Goal: Task Accomplishment & Management: Use online tool/utility

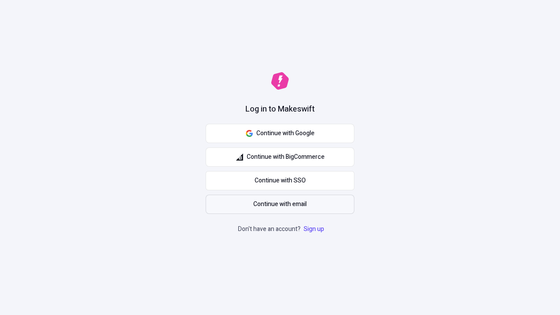
click at [280, 204] on span "Continue with email" at bounding box center [279, 205] width 53 height 10
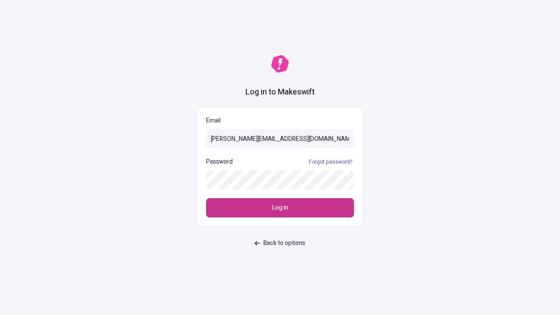
click at [280, 208] on span "Log in" at bounding box center [280, 208] width 16 height 10
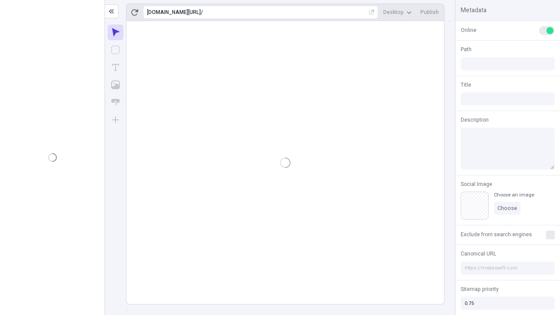
type input "/deep-link-acidus"
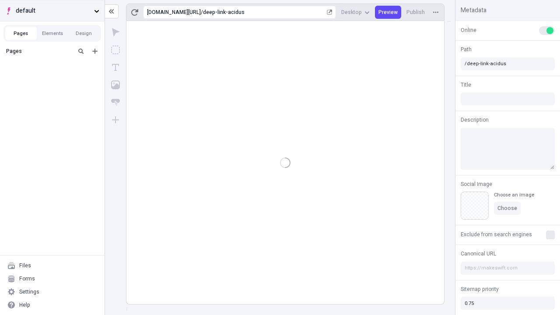
click at [52, 11] on span "default" at bounding box center [53, 11] width 75 height 10
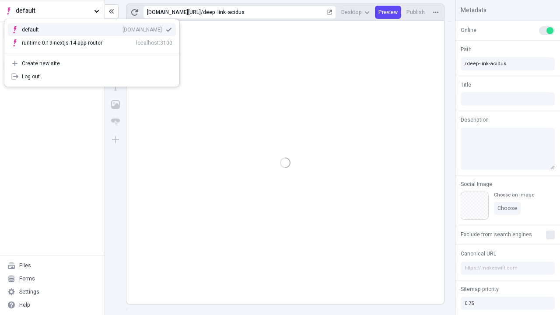
click at [123, 28] on div "[DOMAIN_NAME]" at bounding box center [142, 29] width 39 height 7
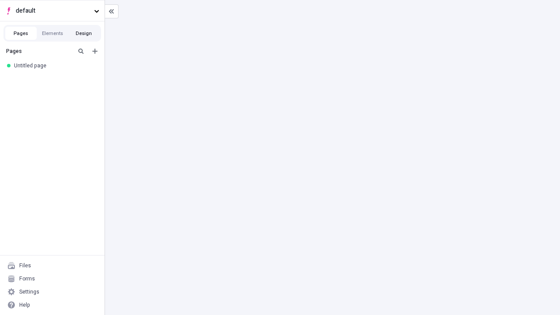
click at [84, 33] on button "Design" at bounding box center [84, 33] width 32 height 13
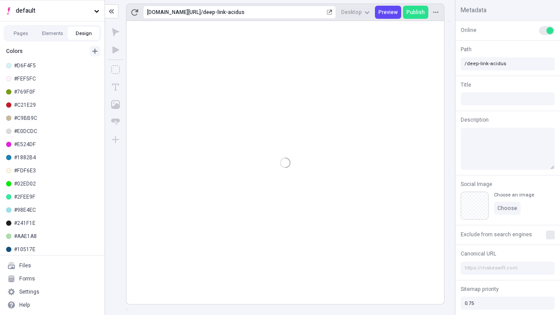
click at [95, 51] on icon "button" at bounding box center [94, 51] width 5 height 5
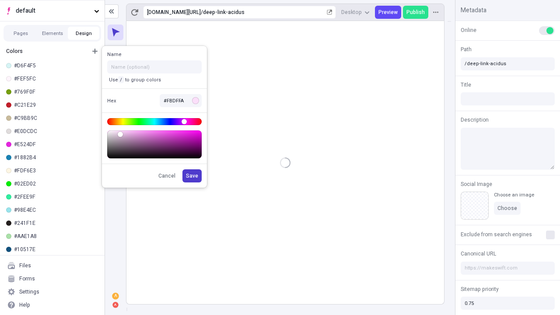
click at [193, 176] on span "Save" at bounding box center [192, 175] width 12 height 7
